Goal: Navigation & Orientation: Find specific page/section

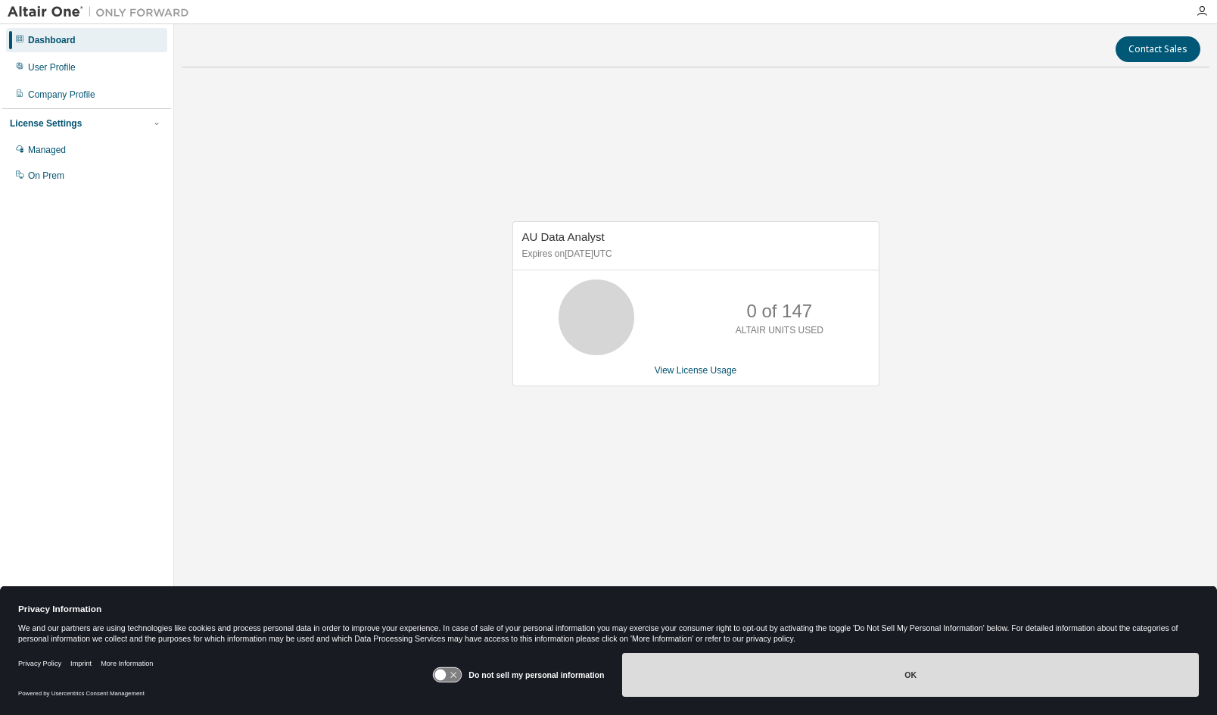
click at [1093, 674] on button "OK" at bounding box center [910, 675] width 577 height 44
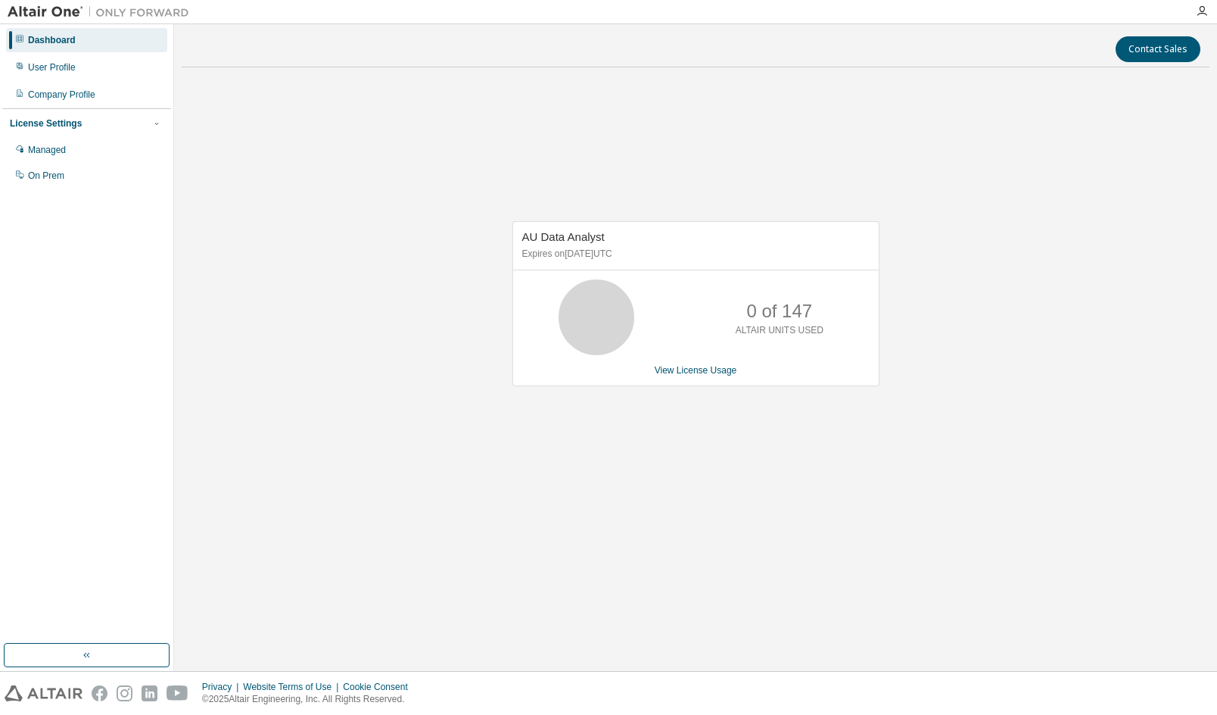
click at [453, 69] on div "Contact Sales AU Data Analyst Expires on June 30, 2026 UTC 0 of 147 ALTAIR UNIT…" at bounding box center [696, 347] width 1028 height 631
